Goal: Information Seeking & Learning: Learn about a topic

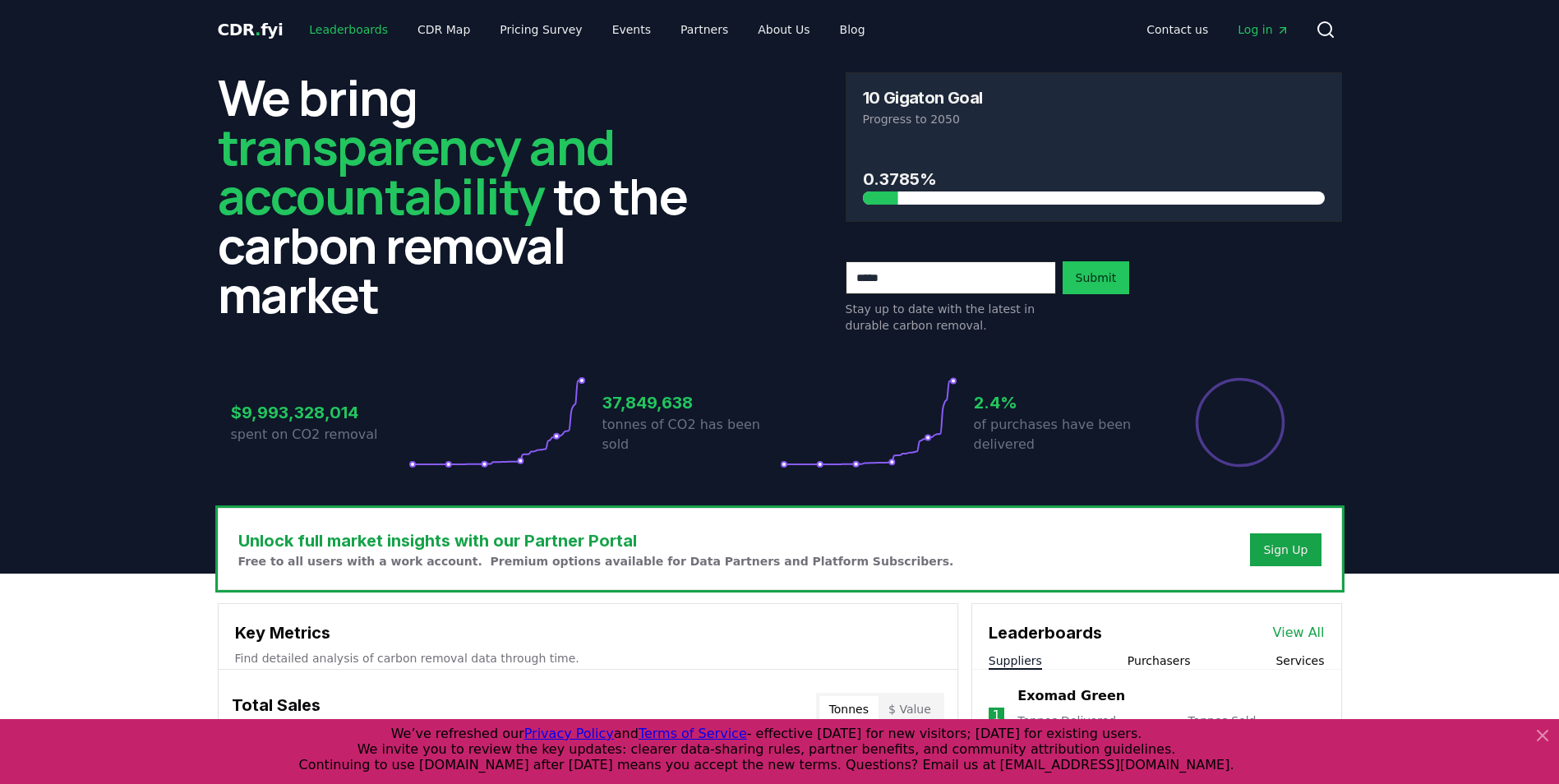
click at [308, 23] on link "Leaderboards" at bounding box center [349, 30] width 105 height 30
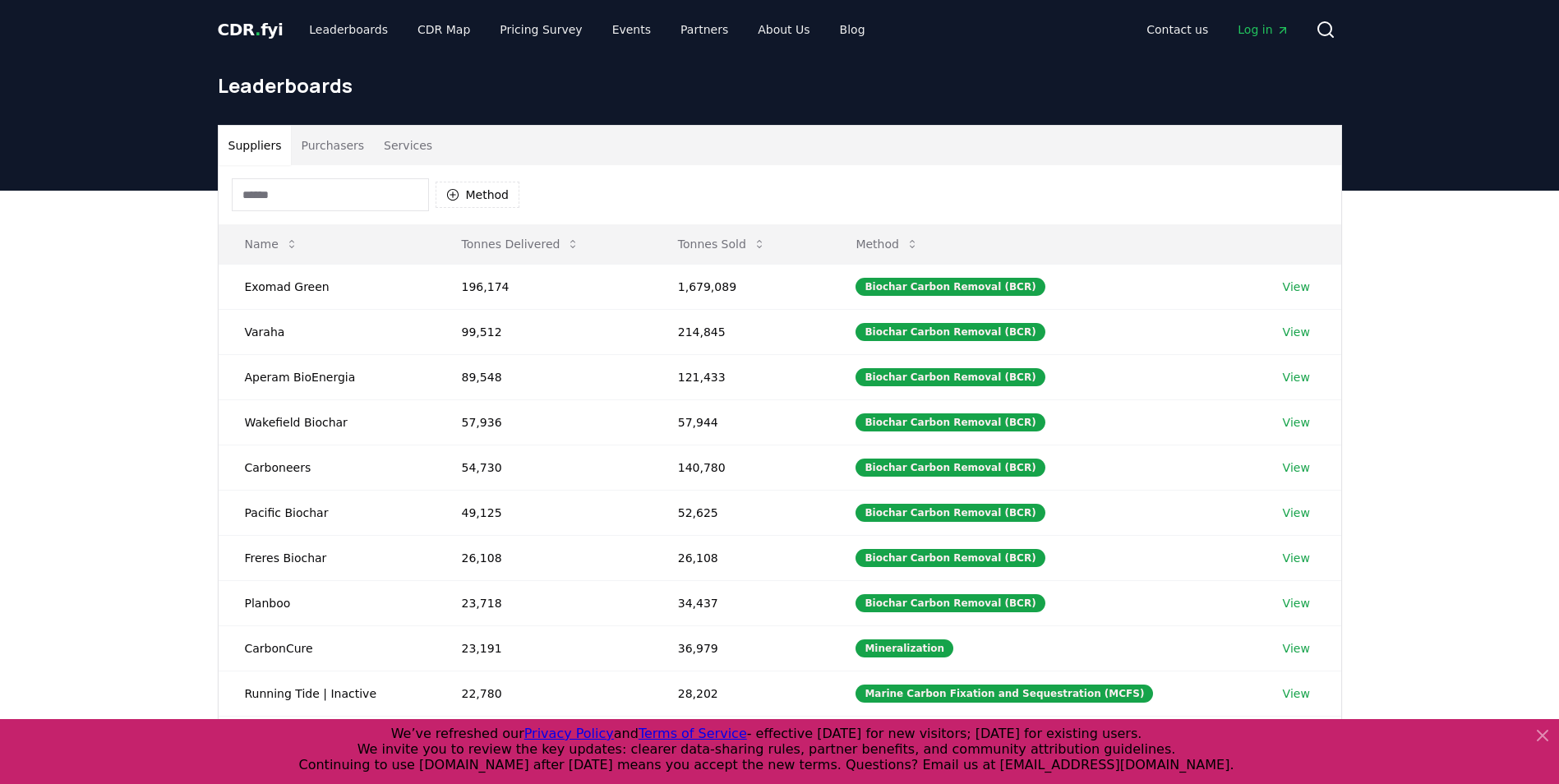
click at [327, 145] on button "Purchasers" at bounding box center [333, 146] width 83 height 40
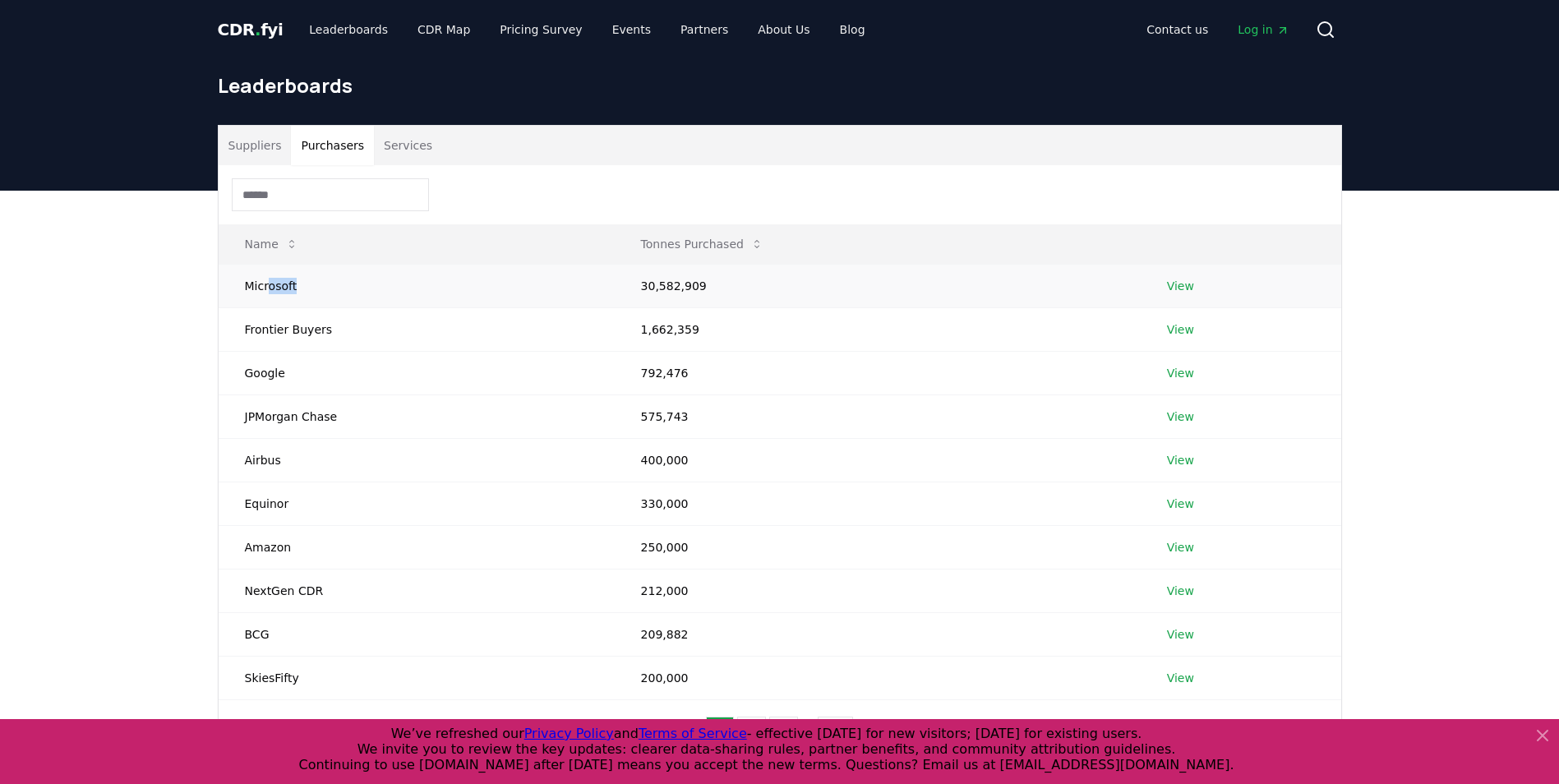
drag, startPoint x: 269, startPoint y: 297, endPoint x: 308, endPoint y: 293, distance: 39.2
click at [308, 293] on td "Microsoft" at bounding box center [416, 286] width 396 height 44
click at [291, 344] on td "Frontier Buyers" at bounding box center [416, 329] width 396 height 44
click at [298, 328] on td "Frontier Buyers" at bounding box center [416, 329] width 396 height 44
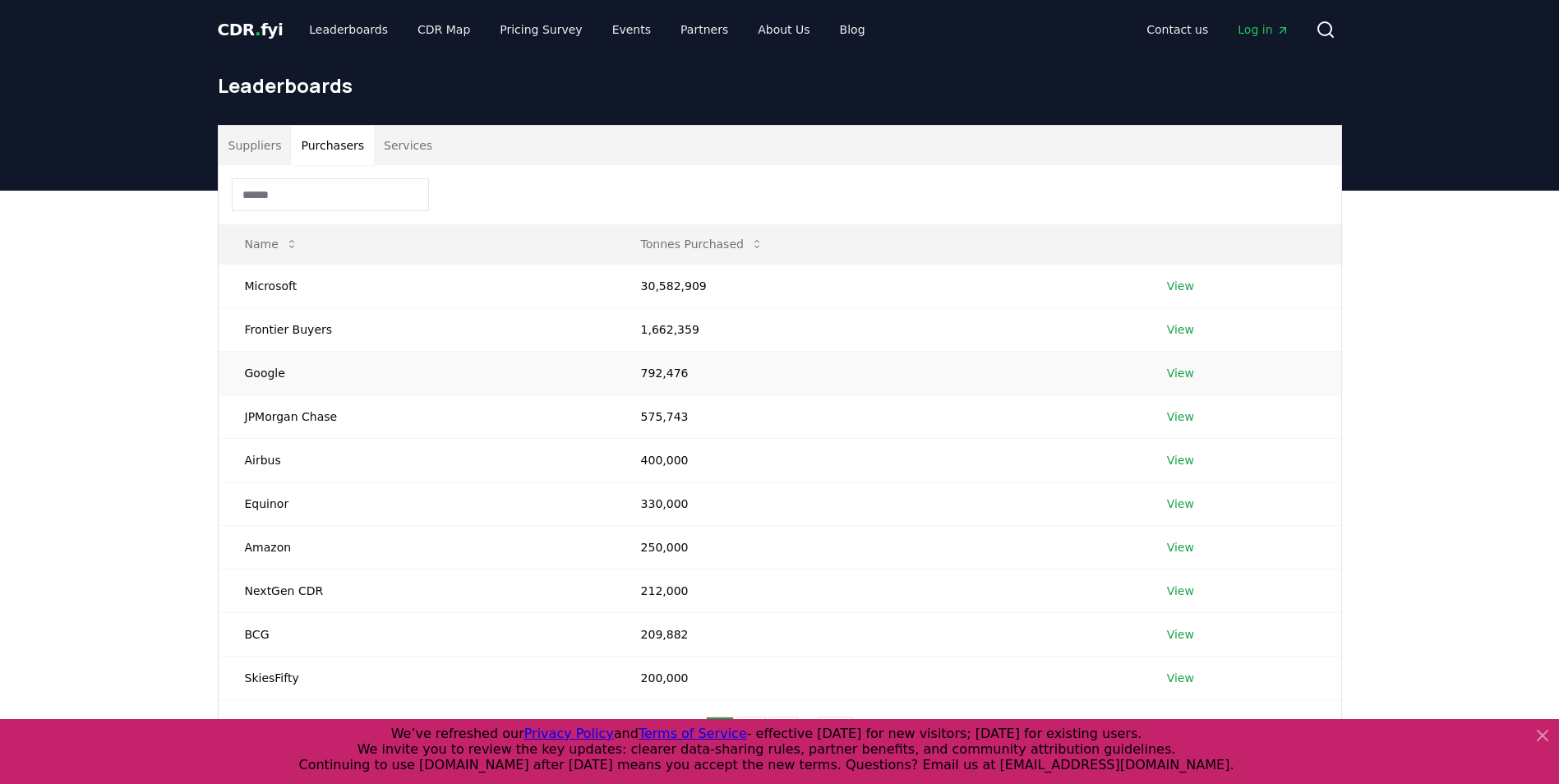
click at [262, 367] on td "Google" at bounding box center [416, 372] width 396 height 44
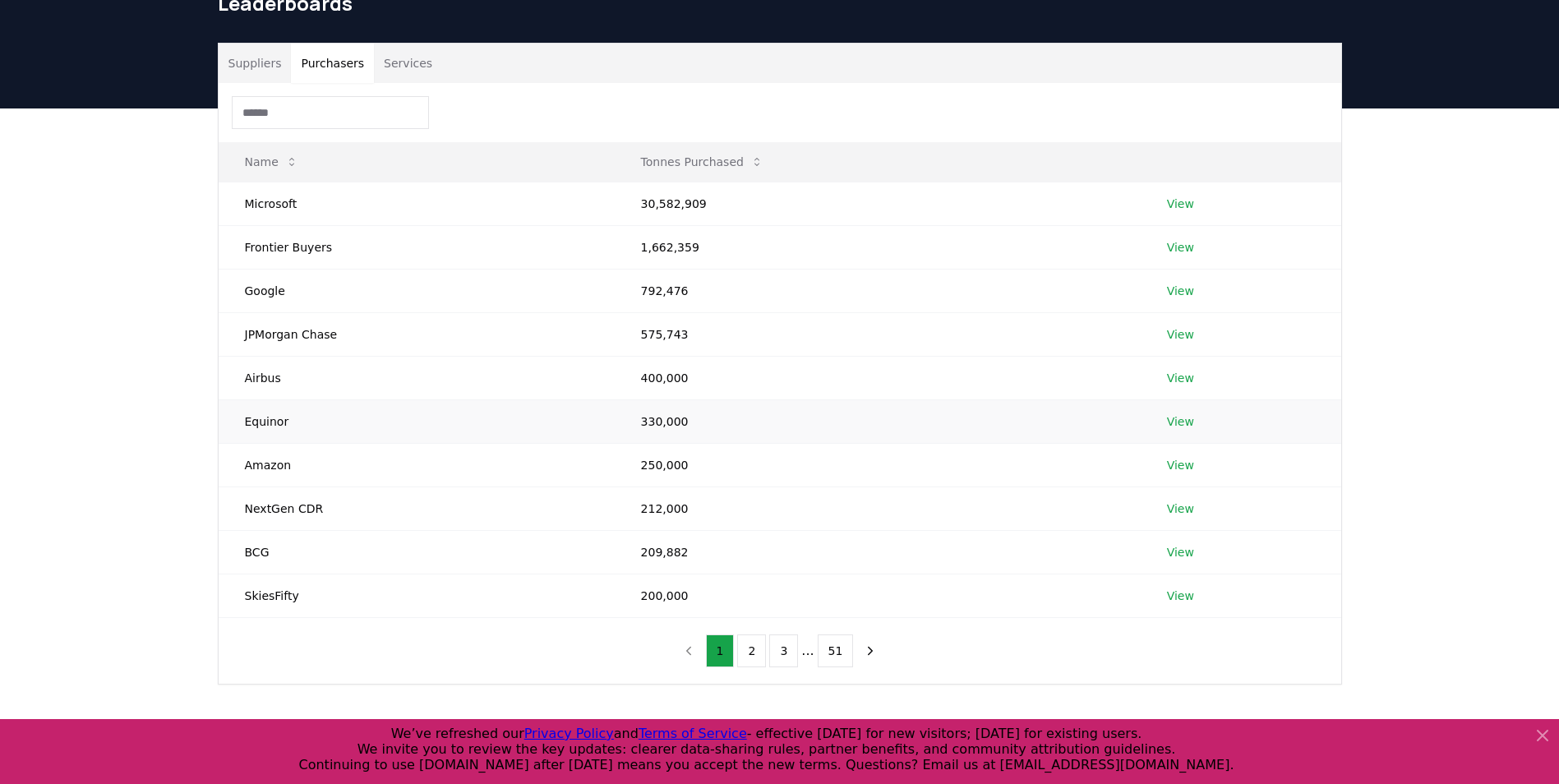
click at [286, 423] on td "Equinor" at bounding box center [416, 421] width 396 height 44
drag, startPoint x: 293, startPoint y: 468, endPoint x: 231, endPoint y: 464, distance: 62.1
click at [231, 464] on td "Amazon" at bounding box center [416, 464] width 396 height 44
drag, startPoint x: 231, startPoint y: 464, endPoint x: 259, endPoint y: 465, distance: 28.0
click at [259, 465] on td "Amazon" at bounding box center [416, 464] width 396 height 44
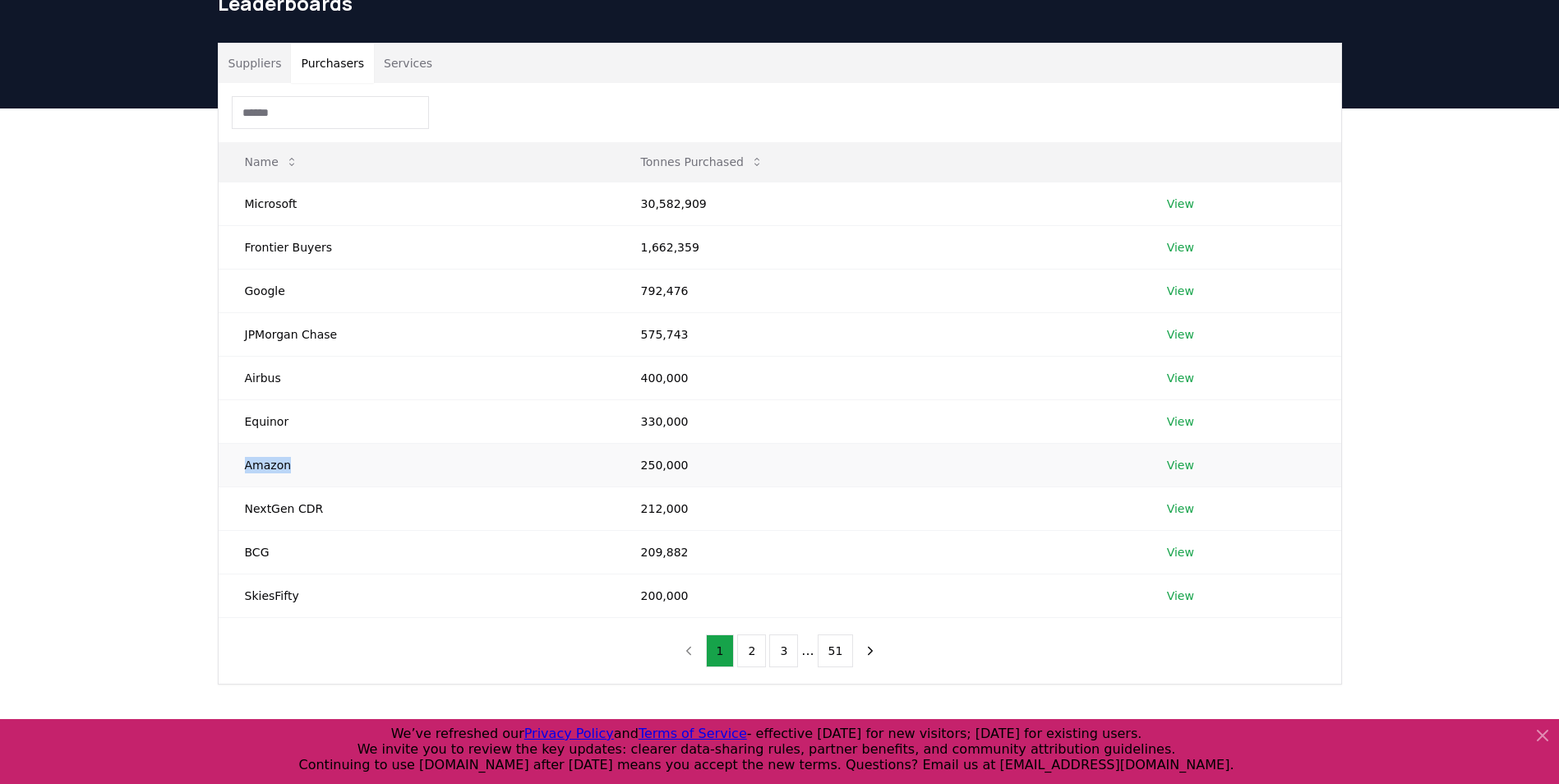
click at [248, 466] on td "Amazon" at bounding box center [416, 464] width 396 height 44
drag, startPoint x: 248, startPoint y: 466, endPoint x: 310, endPoint y: 466, distance: 62.0
click at [310, 466] on td "Amazon" at bounding box center [416, 464] width 396 height 44
click at [754, 649] on button "2" at bounding box center [751, 650] width 29 height 33
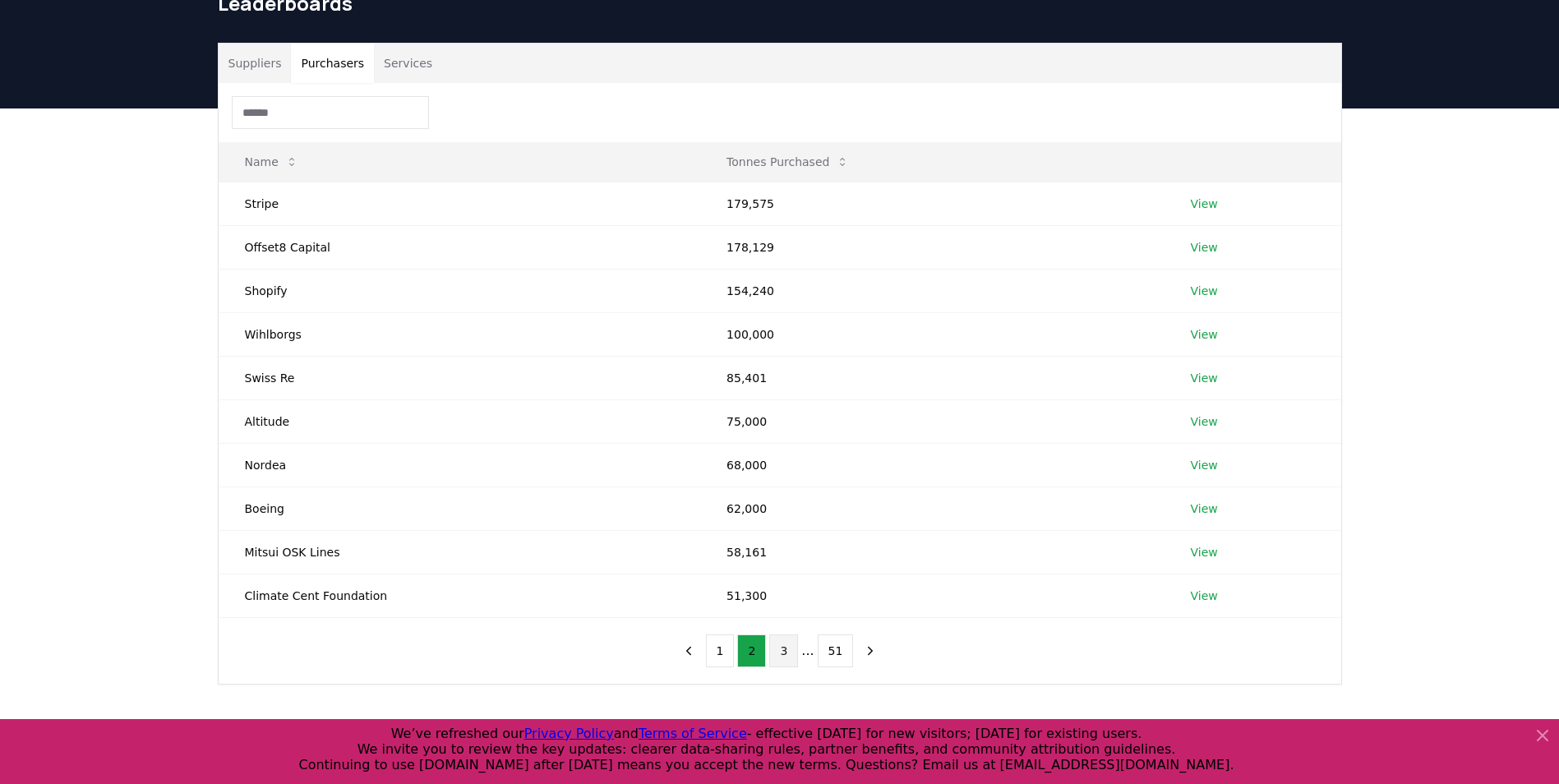
click at [785, 650] on button "3" at bounding box center [783, 650] width 29 height 33
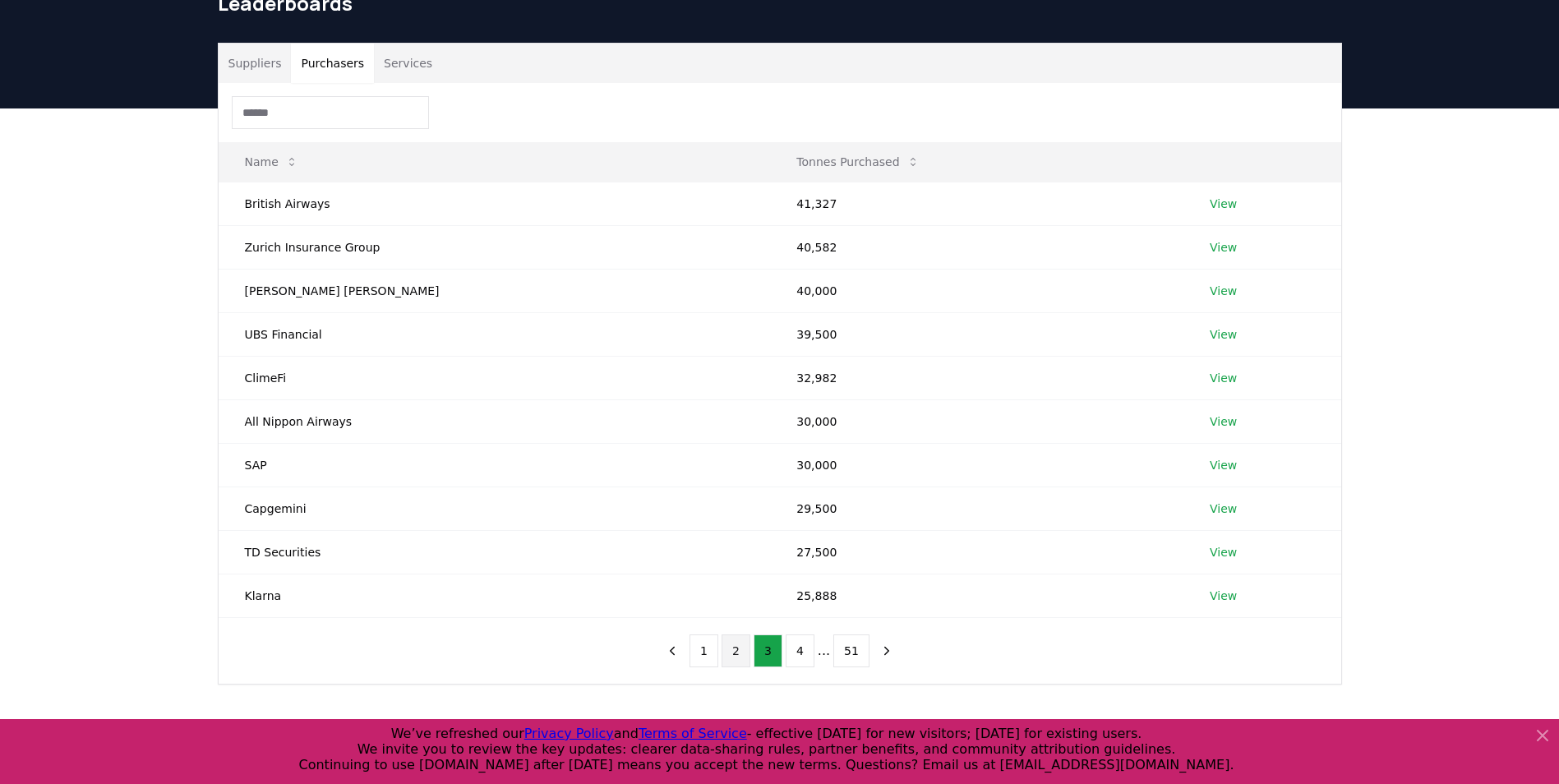
click at [745, 655] on button "2" at bounding box center [736, 650] width 29 height 33
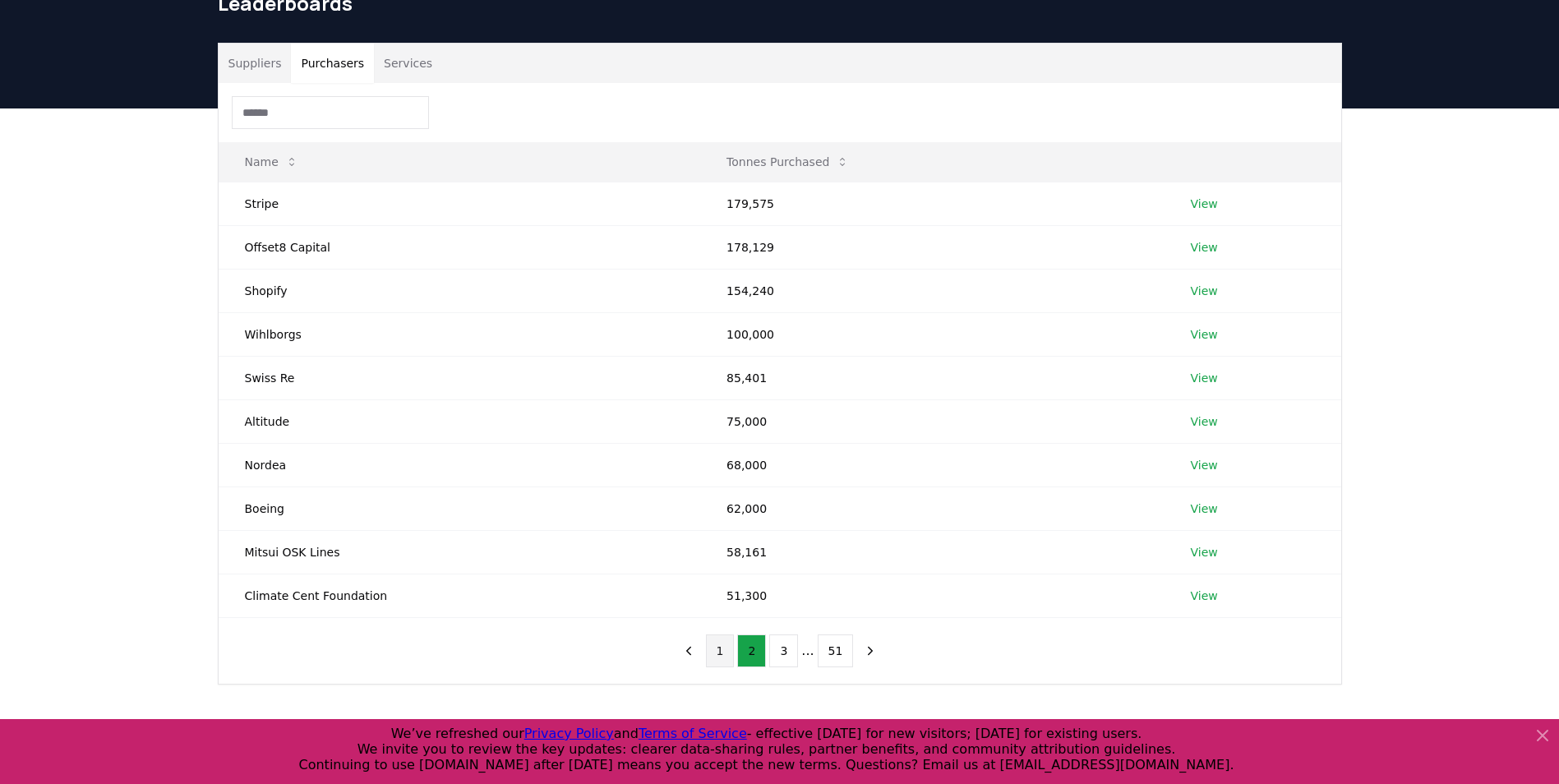
click at [712, 660] on button "1" at bounding box center [720, 650] width 29 height 33
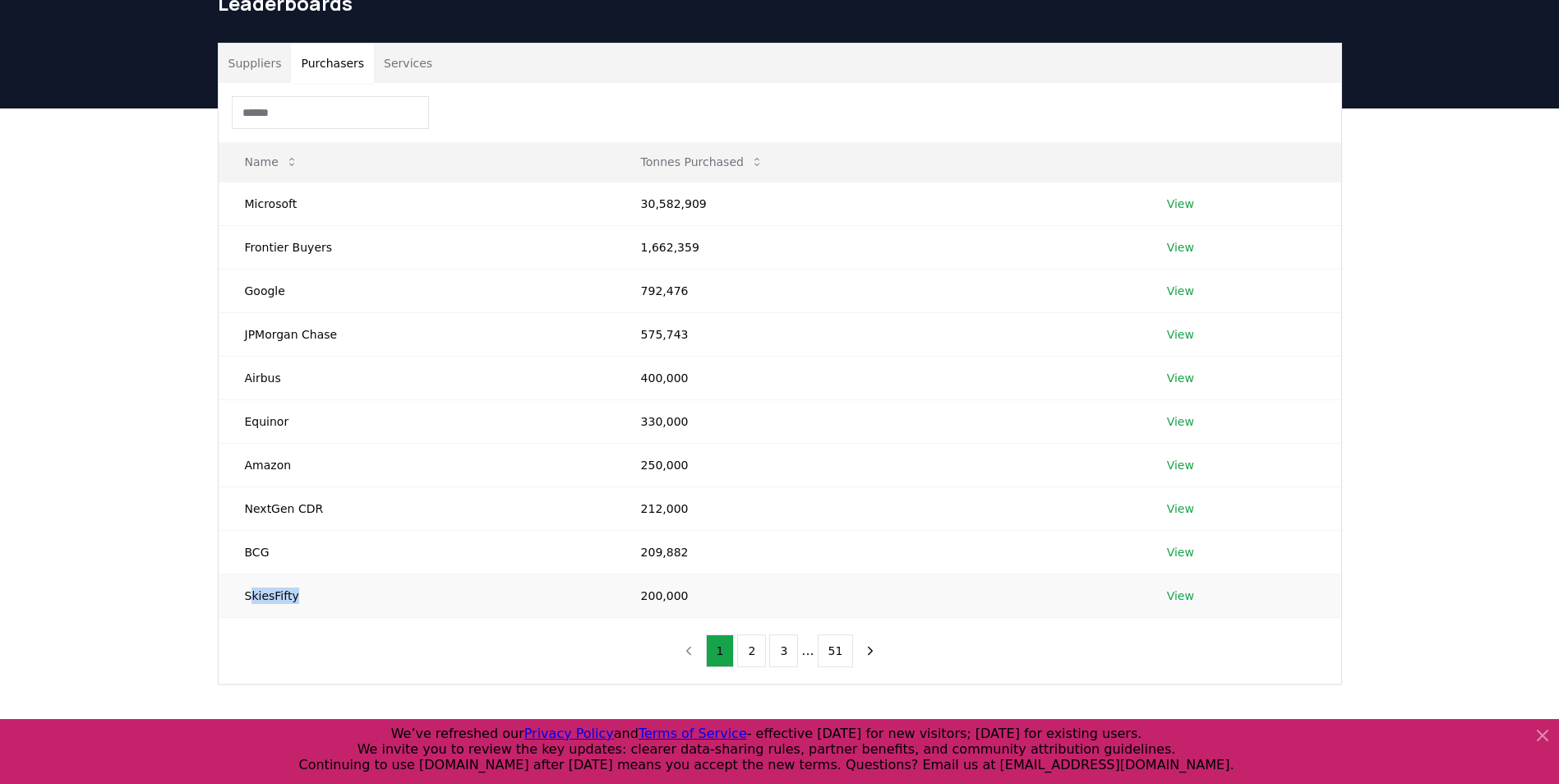
drag, startPoint x: 260, startPoint y: 590, endPoint x: 405, endPoint y: 587, distance: 145.0
click at [405, 587] on td "SkiesFifty" at bounding box center [416, 595] width 396 height 44
click at [773, 649] on button "3" at bounding box center [783, 650] width 29 height 33
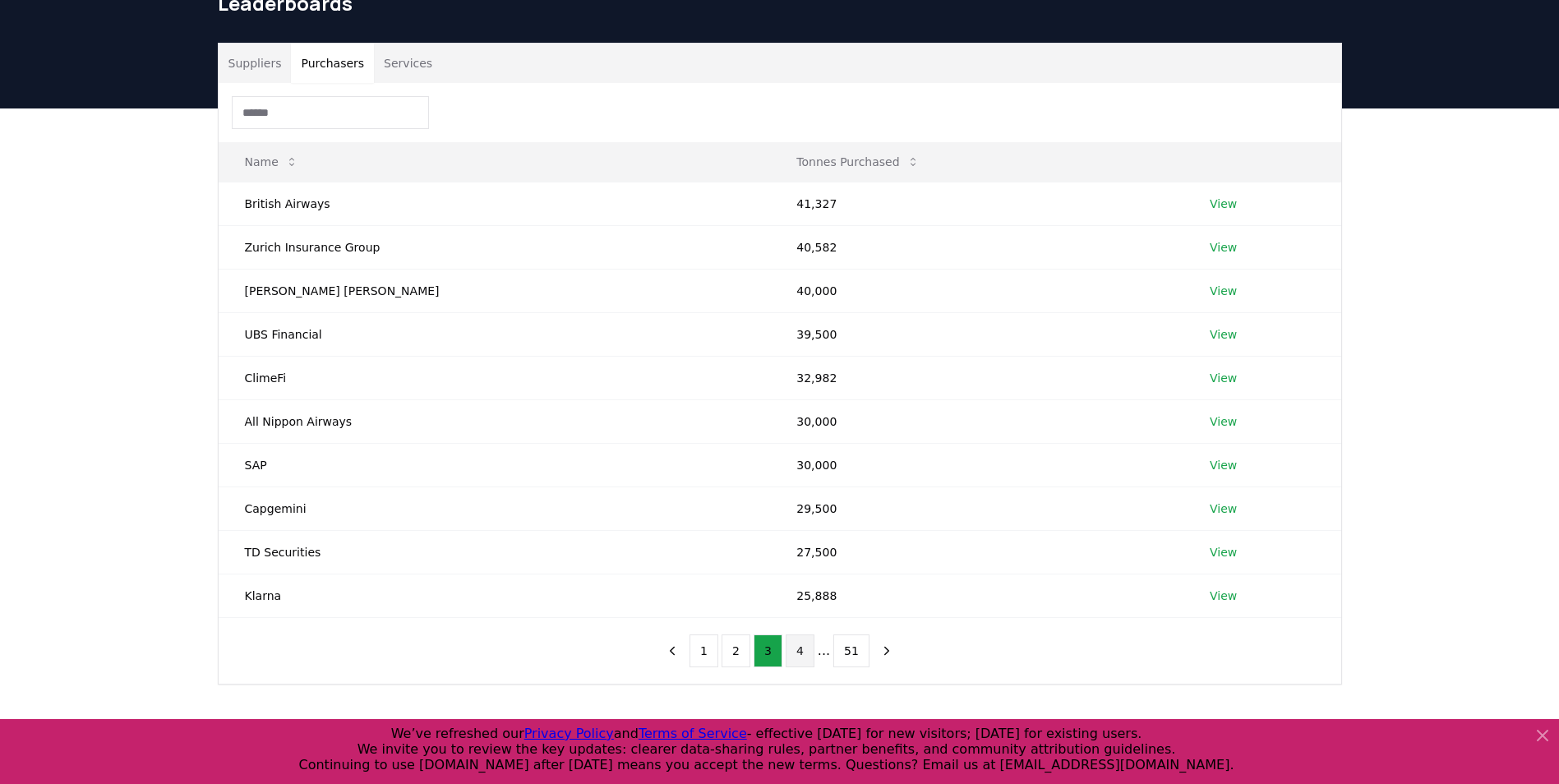
click at [806, 649] on button "4" at bounding box center [799, 650] width 29 height 33
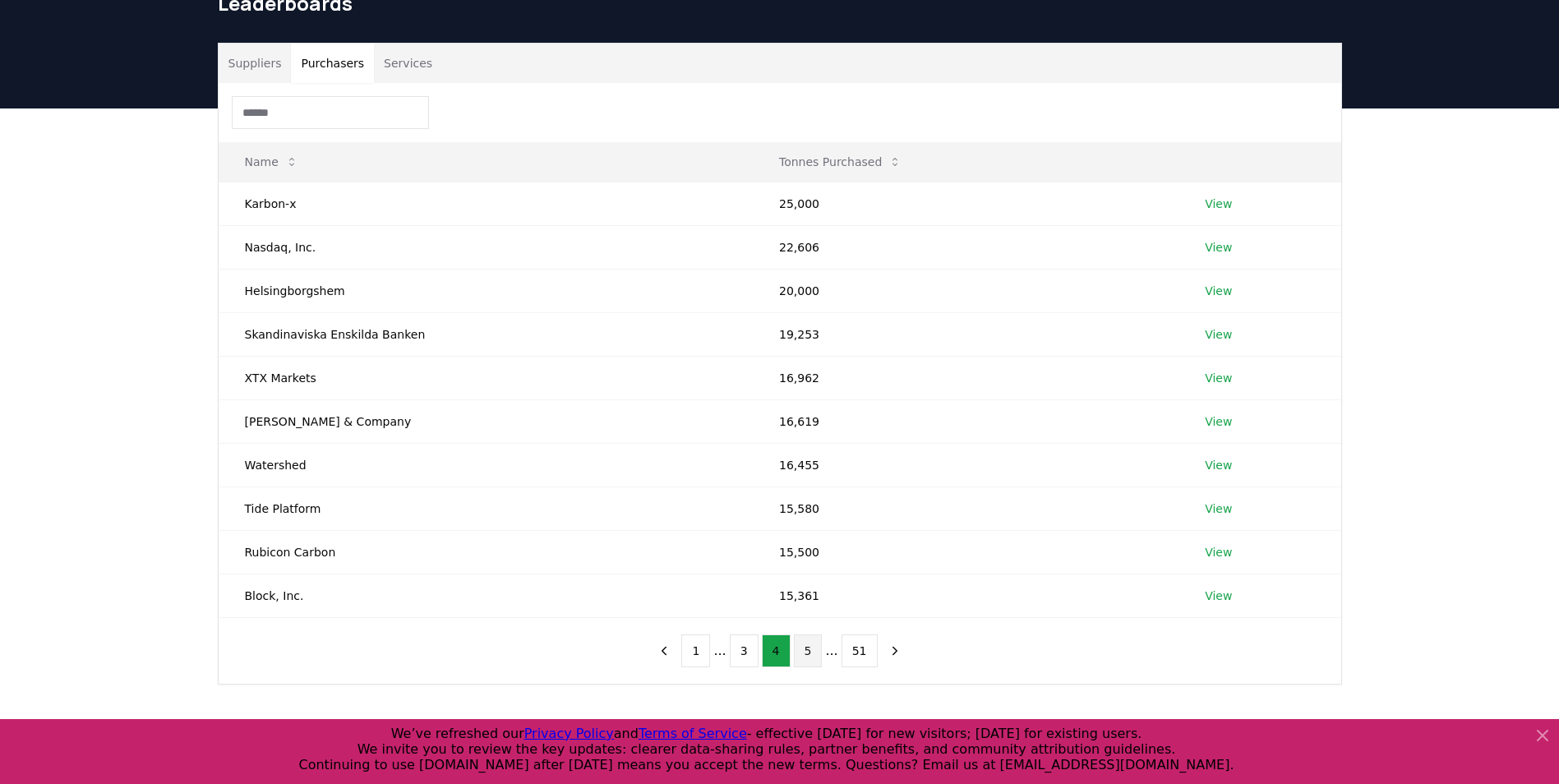
click at [805, 649] on button "5" at bounding box center [808, 650] width 29 height 33
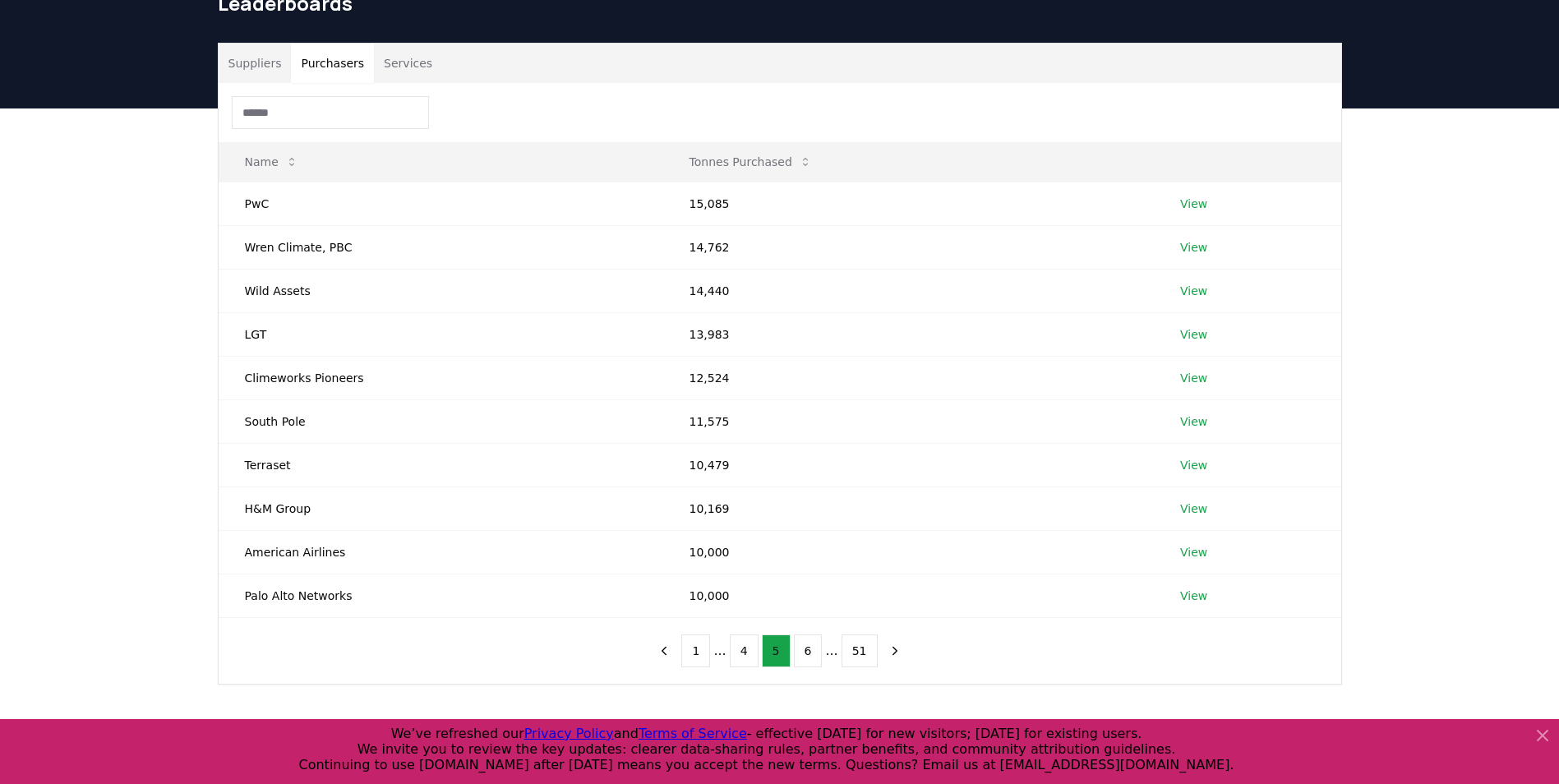
click at [805, 649] on button "6" at bounding box center [808, 650] width 29 height 33
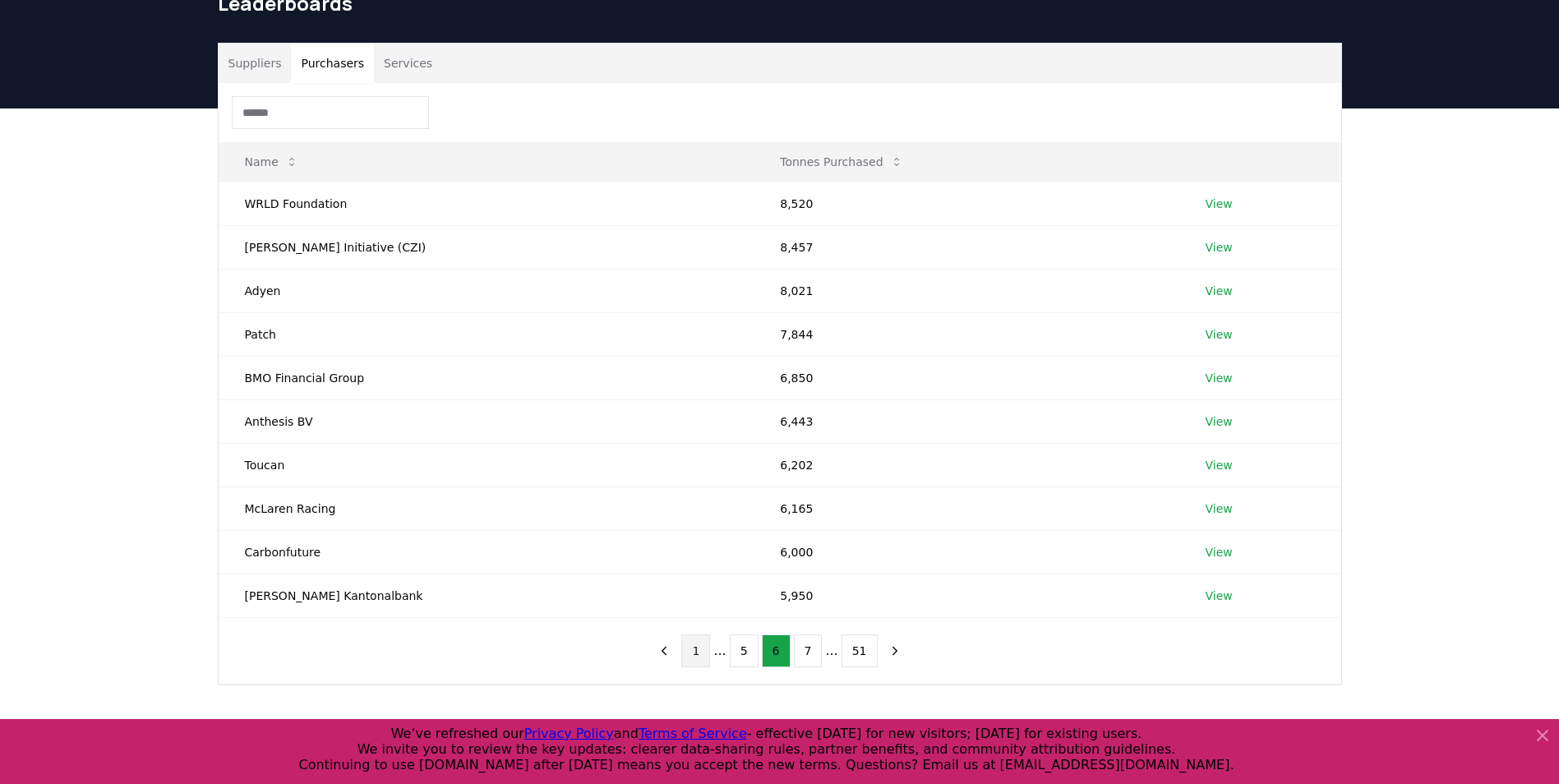
click at [699, 654] on button "1" at bounding box center [695, 650] width 29 height 33
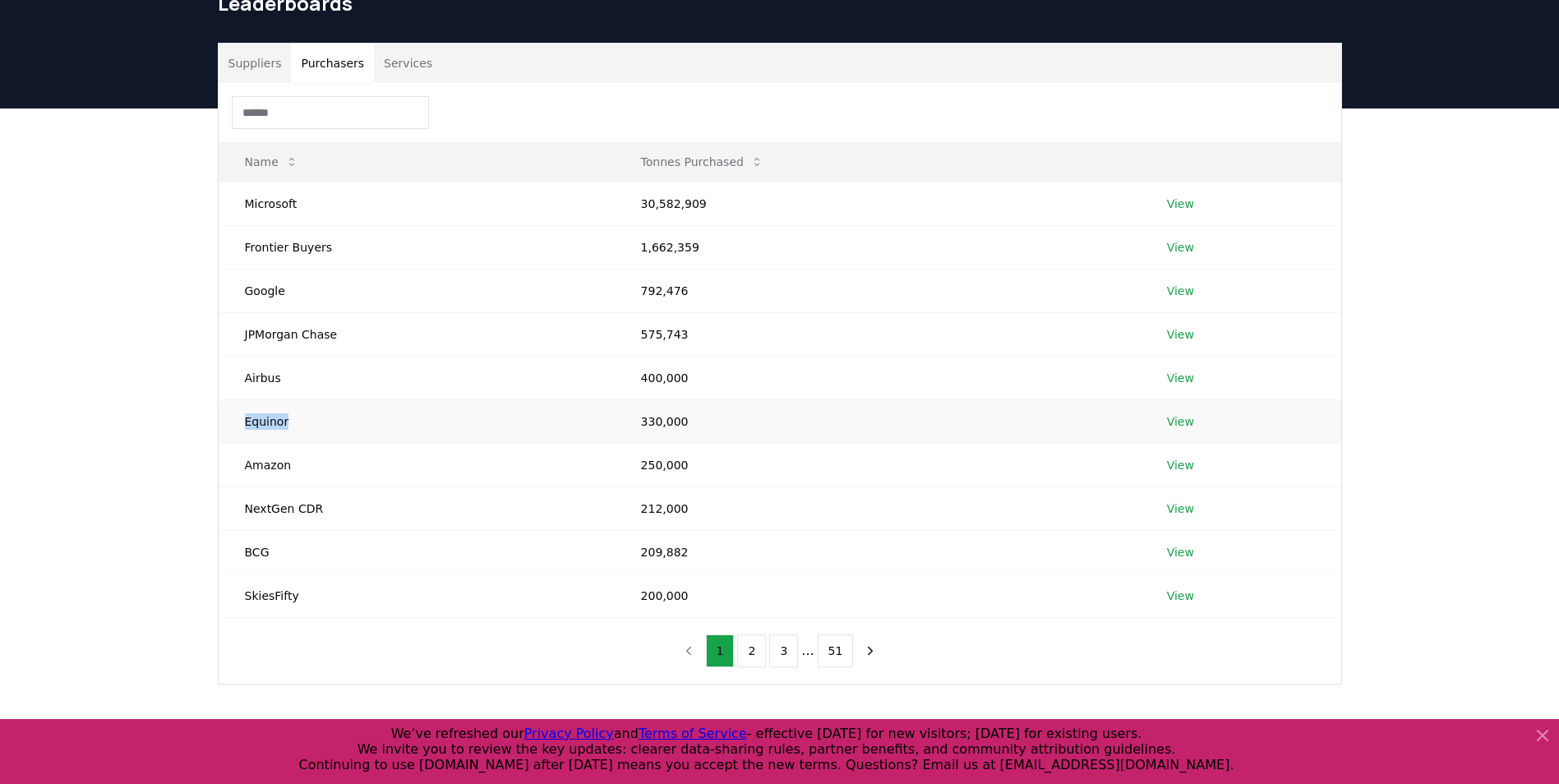
drag, startPoint x: 240, startPoint y: 422, endPoint x: 330, endPoint y: 404, distance: 91.8
click at [330, 404] on td "Equinor" at bounding box center [416, 421] width 396 height 44
drag, startPoint x: 330, startPoint y: 404, endPoint x: 353, endPoint y: 412, distance: 24.4
click at [353, 412] on td "Equinor" at bounding box center [416, 421] width 396 height 44
